Goal: Task Accomplishment & Management: Use online tool/utility

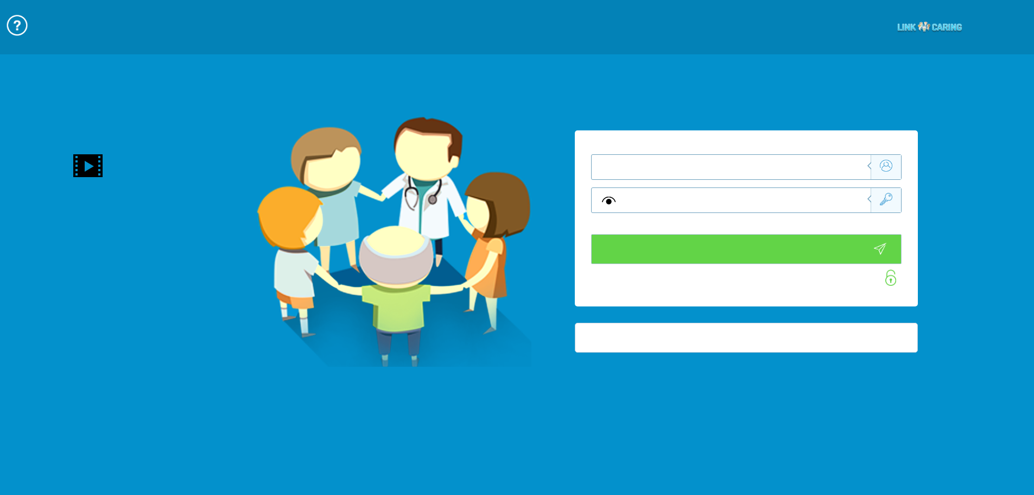
type input "התחבר עכשיו"
type input "עדיין לא? צור חשבון!"
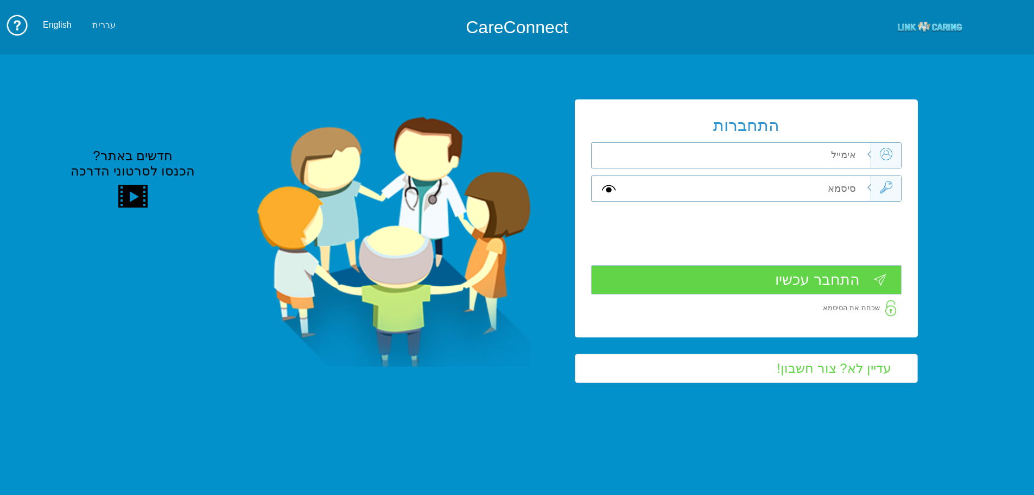
click at [799, 154] on input "text" at bounding box center [748, 155] width 245 height 25
type input "ה"
type input "vered.hinoch@pbsh.health.gov.il"
click at [835, 193] on input "text" at bounding box center [748, 188] width 245 height 25
type input "ה"
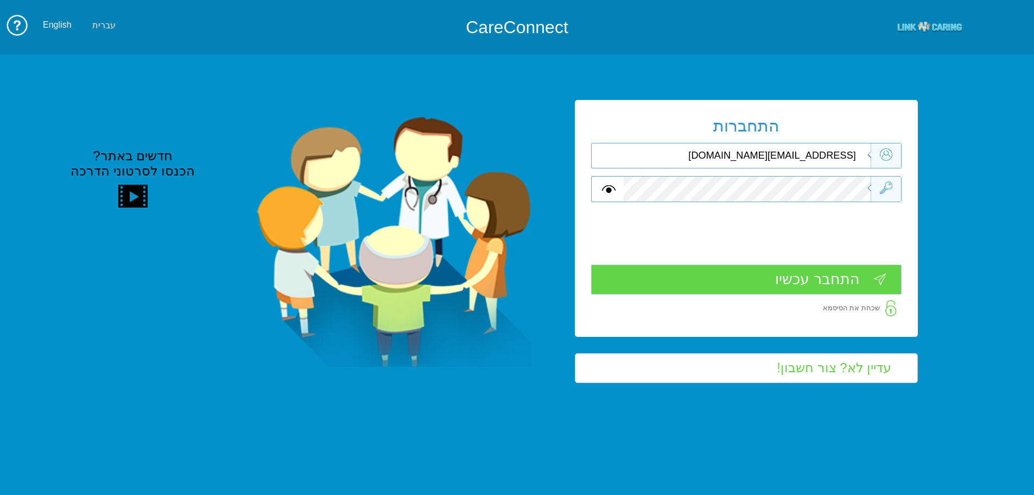
click at [841, 280] on input "התחבר עכשיו" at bounding box center [746, 279] width 310 height 30
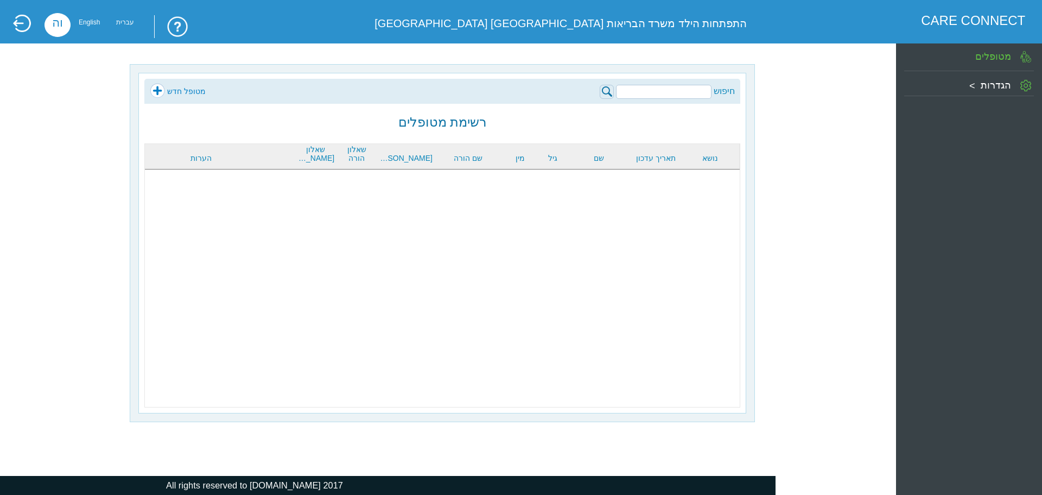
drag, startPoint x: 682, startPoint y: 105, endPoint x: 687, endPoint y: 99, distance: 7.0
click at [682, 10] on body "??????? CARE CONNECT התפתחות הילד משרד הבריאות באר שבע מחוז דרום וה English עבר…" at bounding box center [521, 5] width 1042 height 10
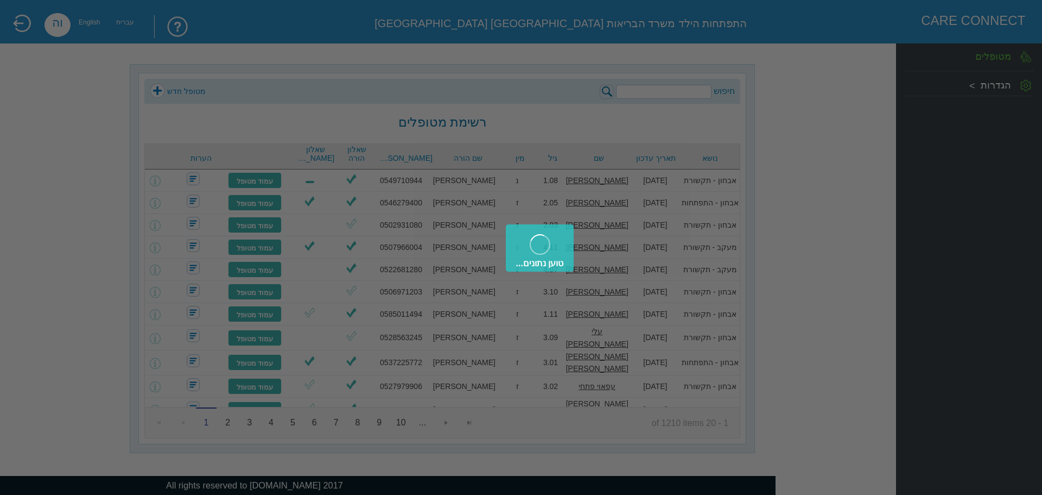
click at [689, 96] on div "טוען נתונים..." at bounding box center [521, 247] width 1042 height 495
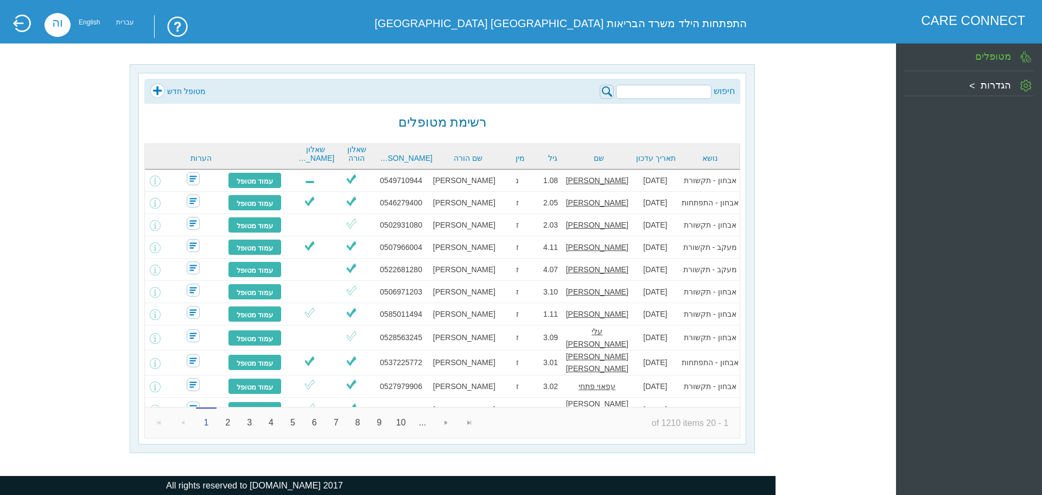
click at [692, 92] on input "search" at bounding box center [664, 92] width 96 height 14
type input "0509214142"
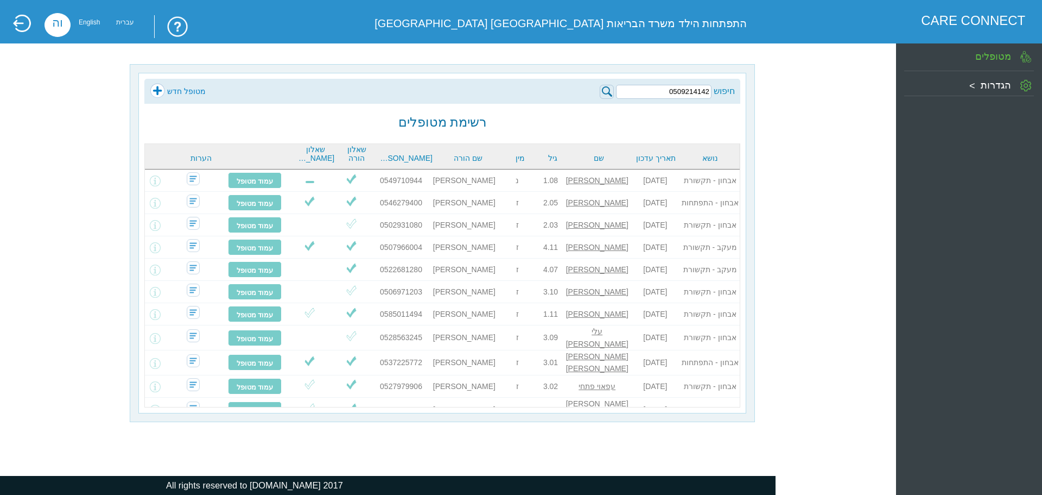
click at [607, 92] on img at bounding box center [607, 92] width 14 height 14
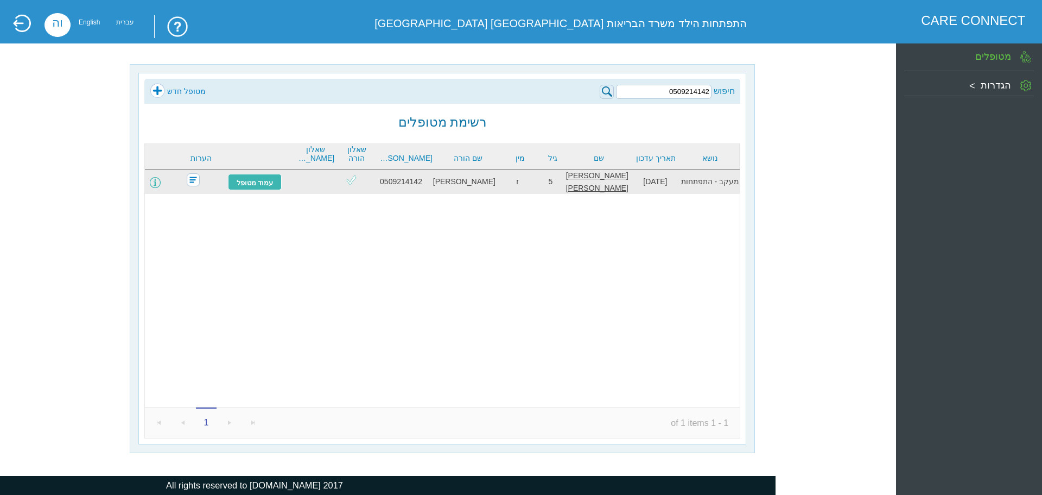
click at [161, 181] on span at bounding box center [155, 182] width 11 height 11
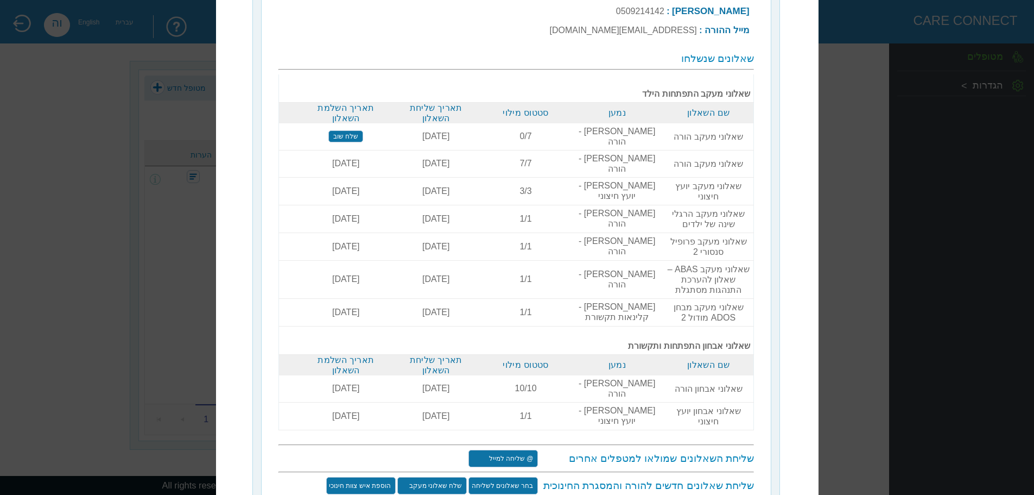
scroll to position [167, 0]
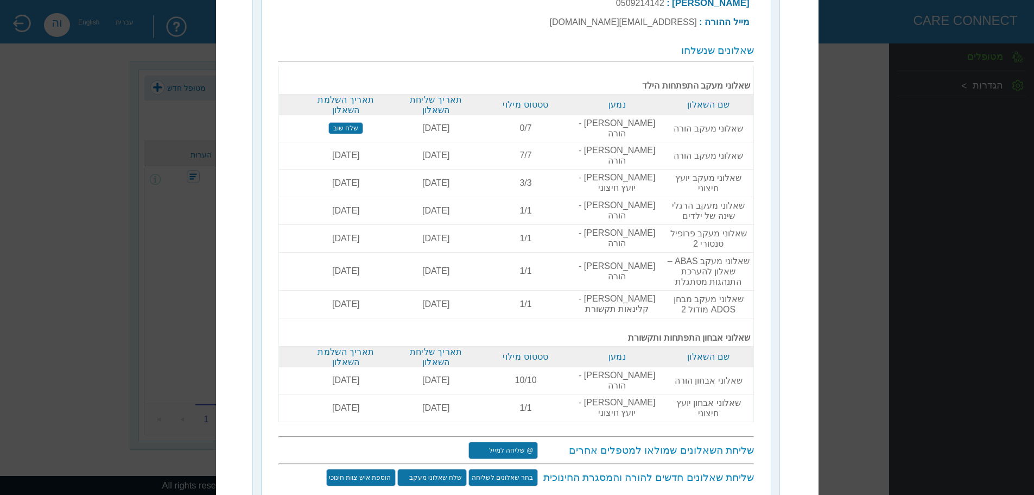
click at [451, 468] on input "שלח שאלוני מעקב" at bounding box center [431, 476] width 69 height 17
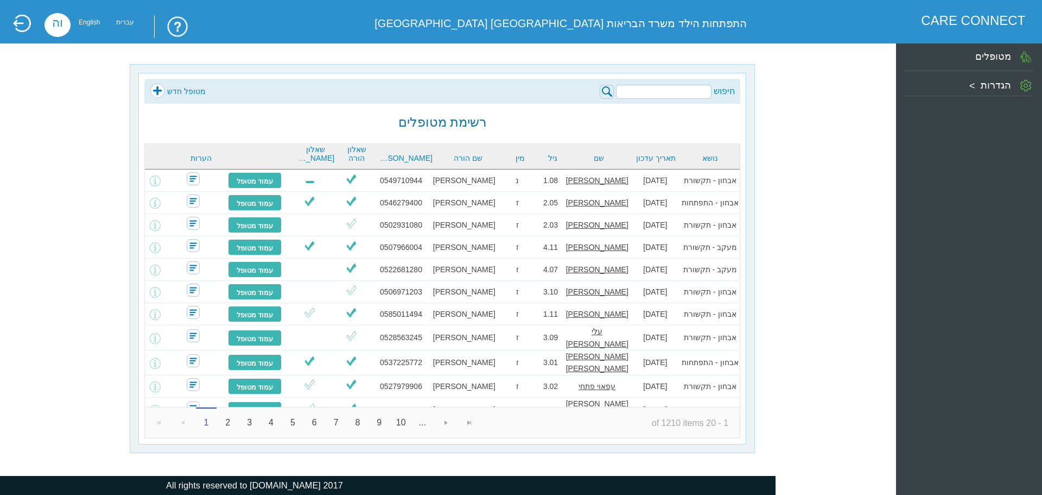
click at [679, 89] on input "search" at bounding box center [664, 92] width 96 height 14
type input "0509214142"
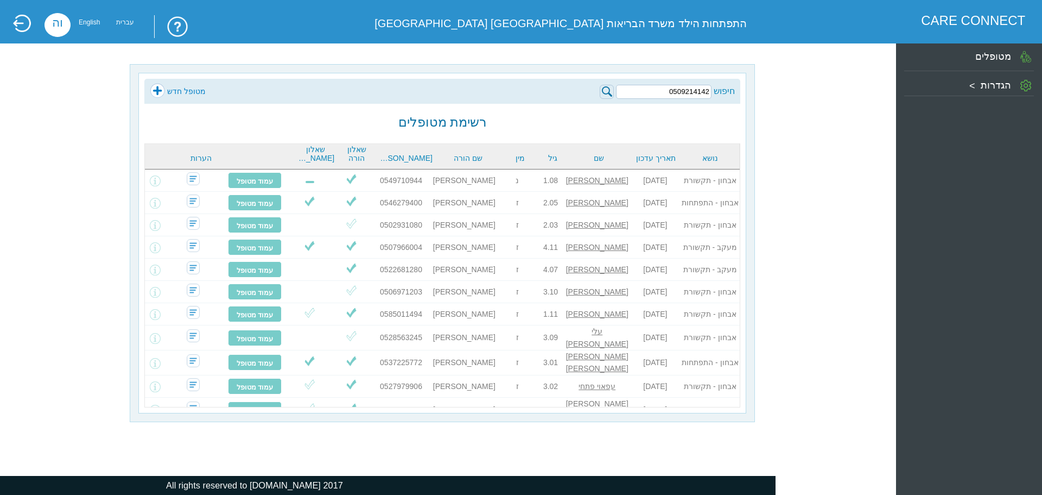
click at [606, 90] on img at bounding box center [607, 92] width 14 height 14
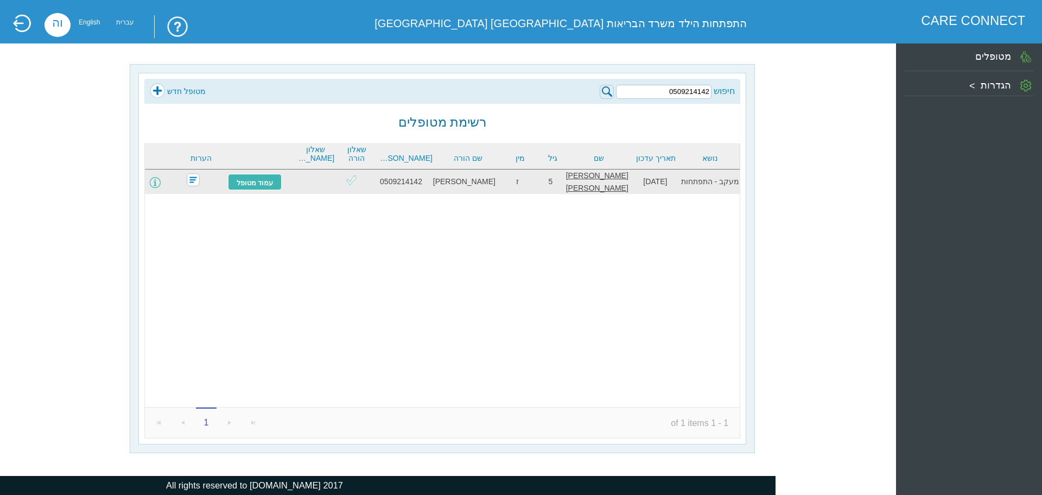
click at [159, 182] on span at bounding box center [155, 182] width 11 height 11
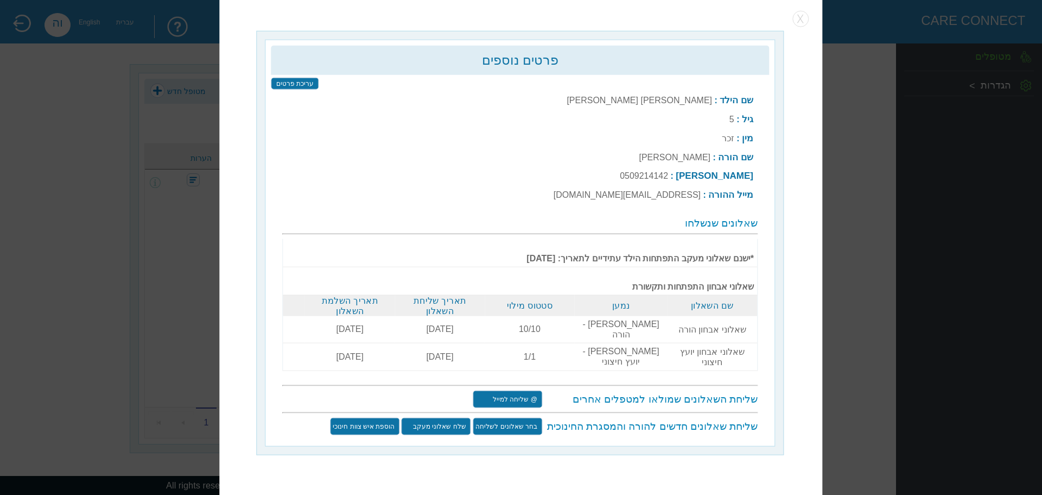
click at [451, 417] on input "שלח שאלוני מעקב" at bounding box center [436, 425] width 69 height 17
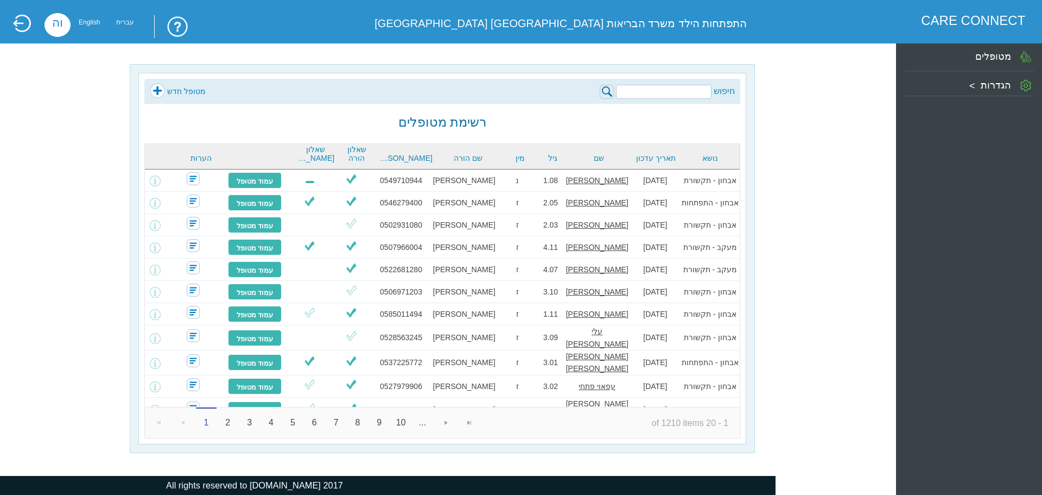
click at [677, 91] on input "search" at bounding box center [664, 92] width 96 height 14
type input "0509214142"
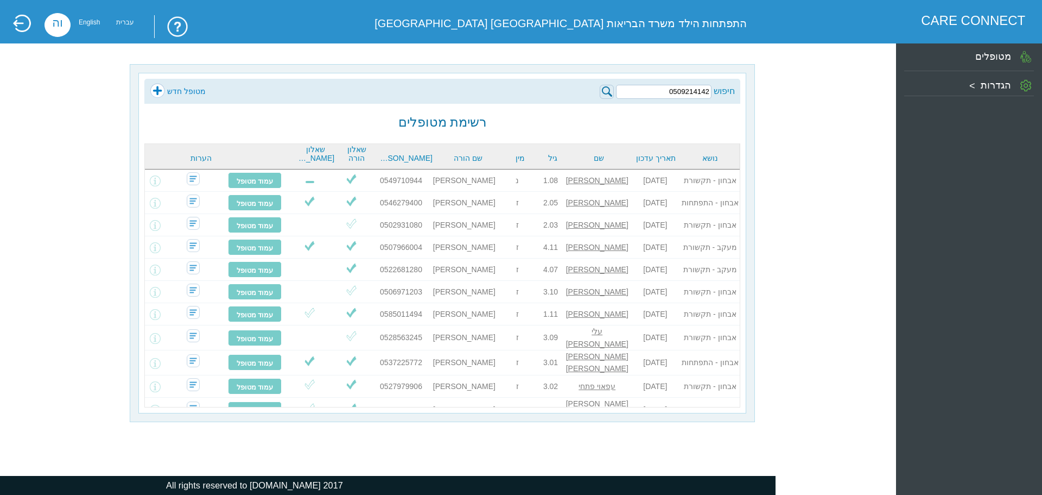
click at [608, 92] on img at bounding box center [607, 92] width 14 height 14
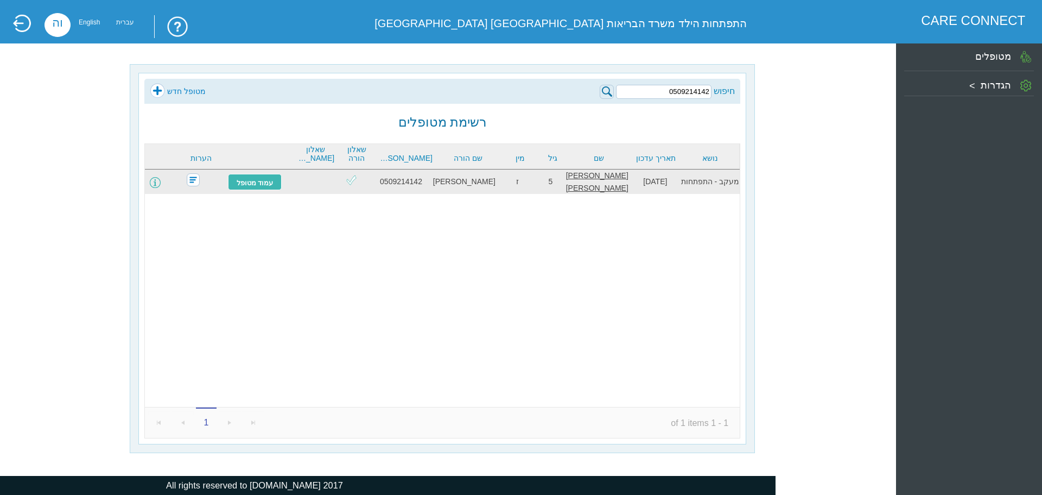
click at [161, 181] on span at bounding box center [155, 182] width 11 height 11
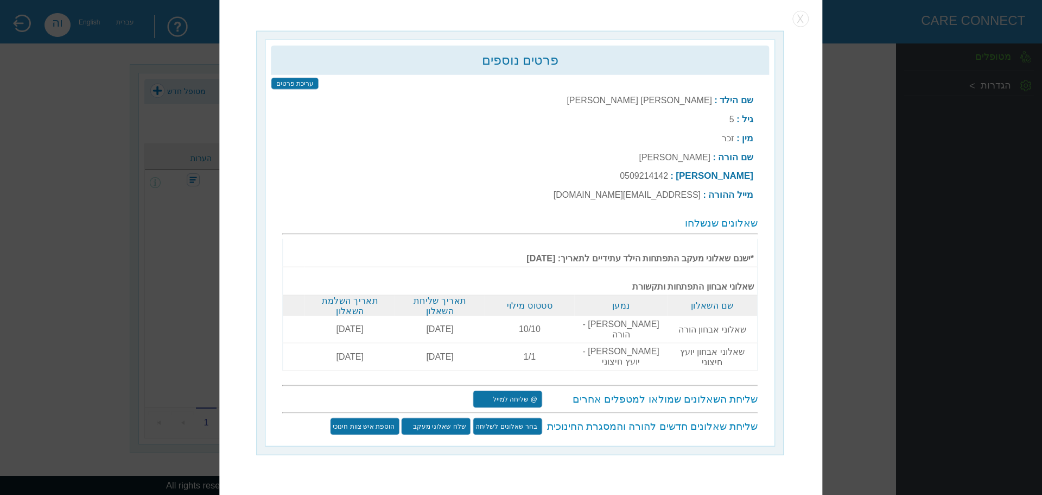
click at [440, 417] on input "שלח שאלוני מעקב" at bounding box center [436, 425] width 69 height 17
